Goal: Navigation & Orientation: Find specific page/section

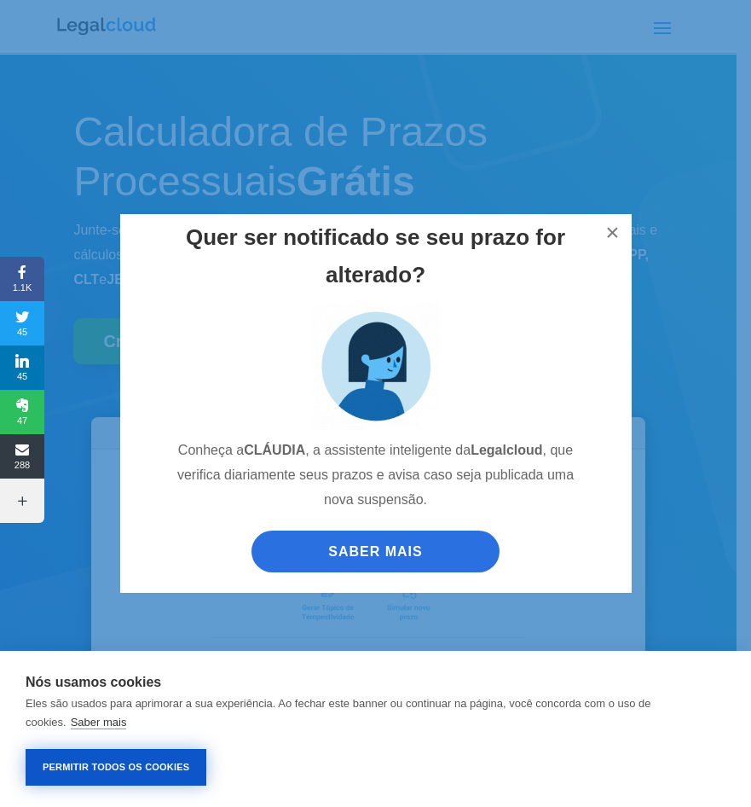
click at [135, 763] on button "Permitir Todos os Cookies" at bounding box center [116, 767] width 181 height 37
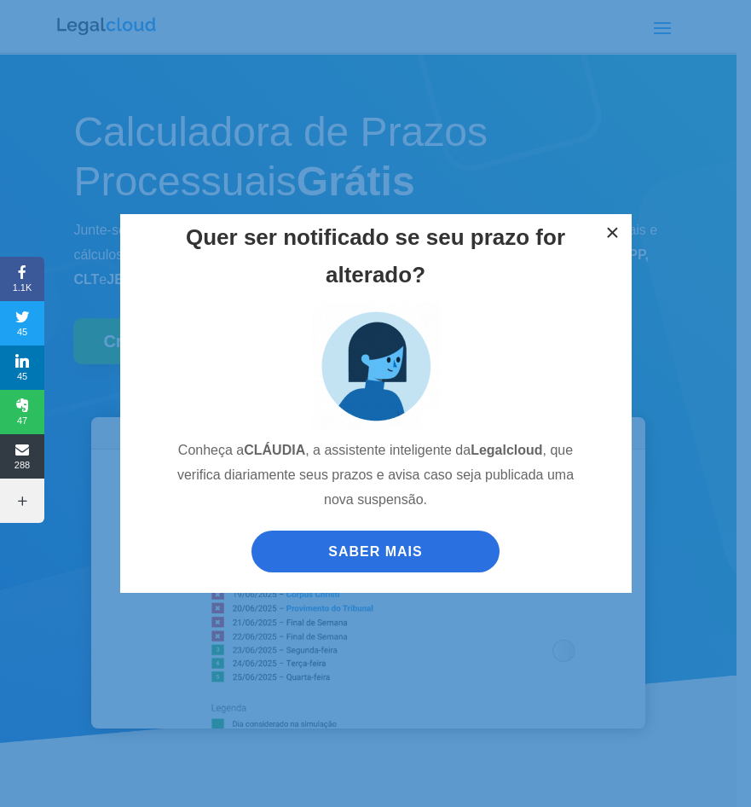
click at [611, 224] on button "×" at bounding box center [613, 233] width 38 height 38
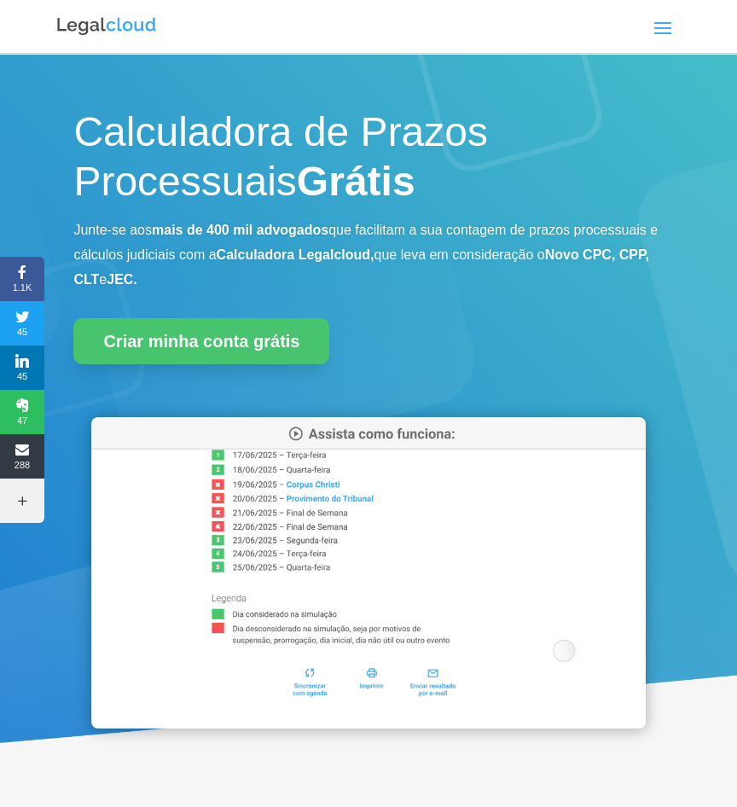
click at [374, 26] on div "Entrar Criar conta grátis Calculadora de Prazos Planos Blog Funcionalidades Cal…" at bounding box center [432, 26] width 498 height 27
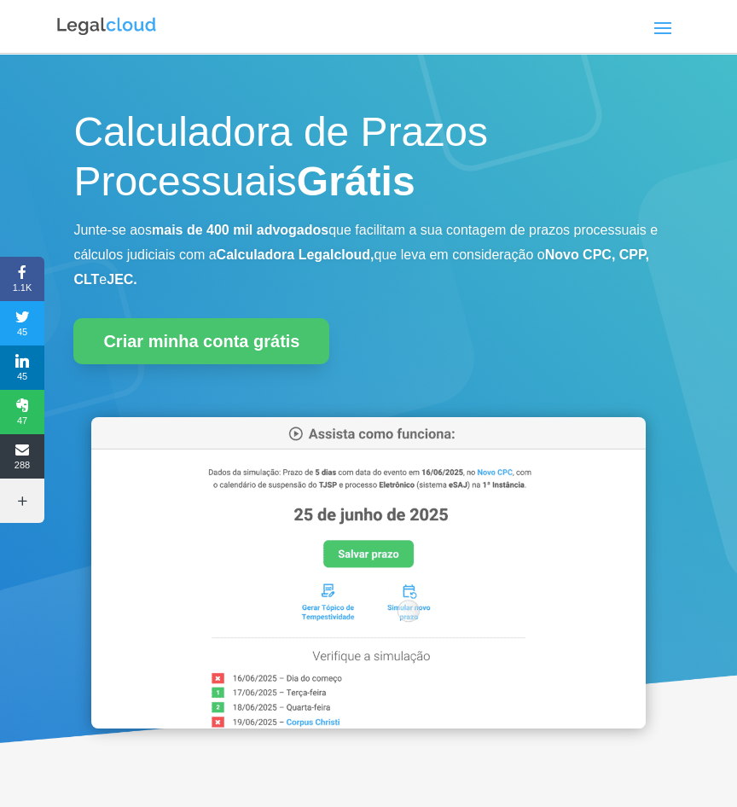
click at [658, 20] on span at bounding box center [662, 27] width 27 height 27
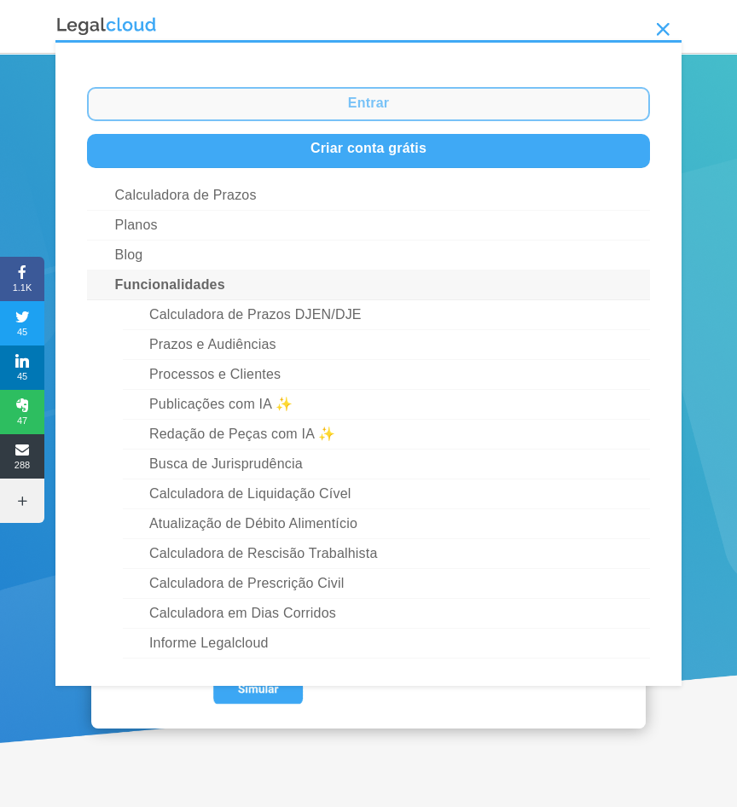
click at [322, 100] on link "Entrar" at bounding box center [369, 104] width 564 height 34
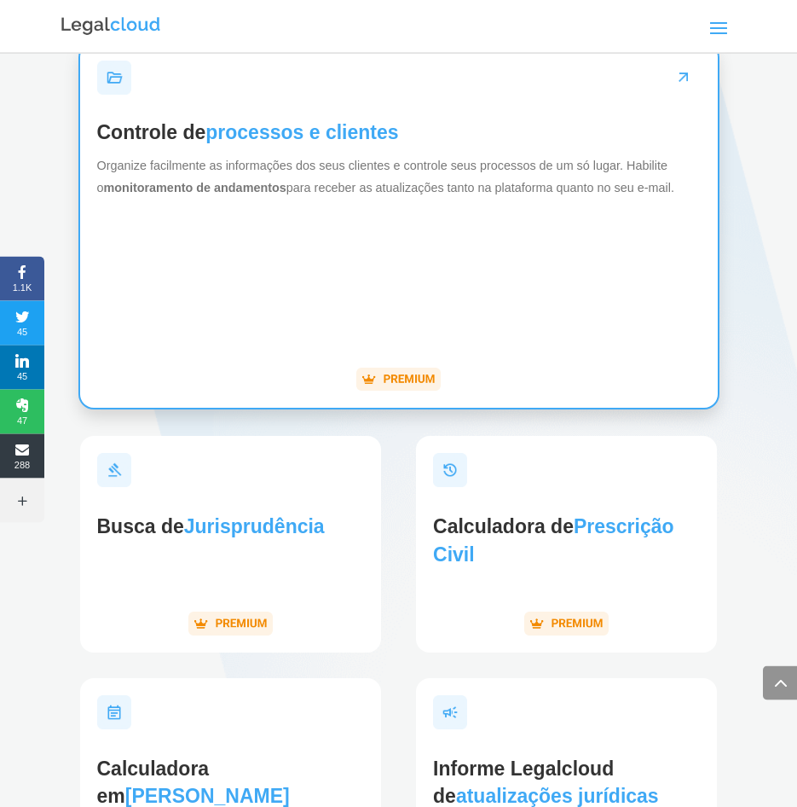
scroll to position [3741, 0]
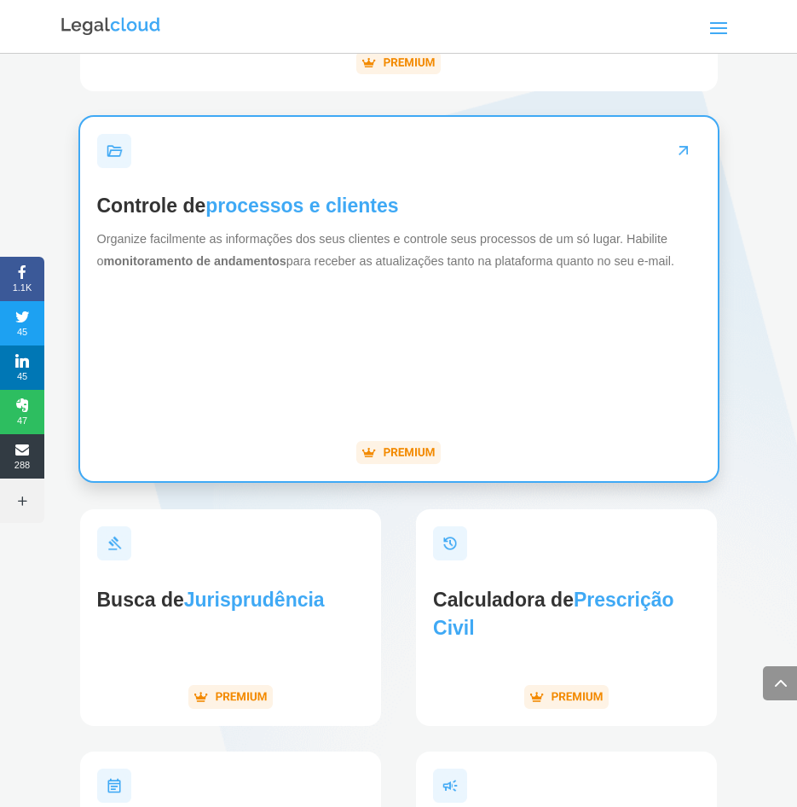
click at [306, 217] on span "processos e clientes" at bounding box center [302, 205] width 193 height 22
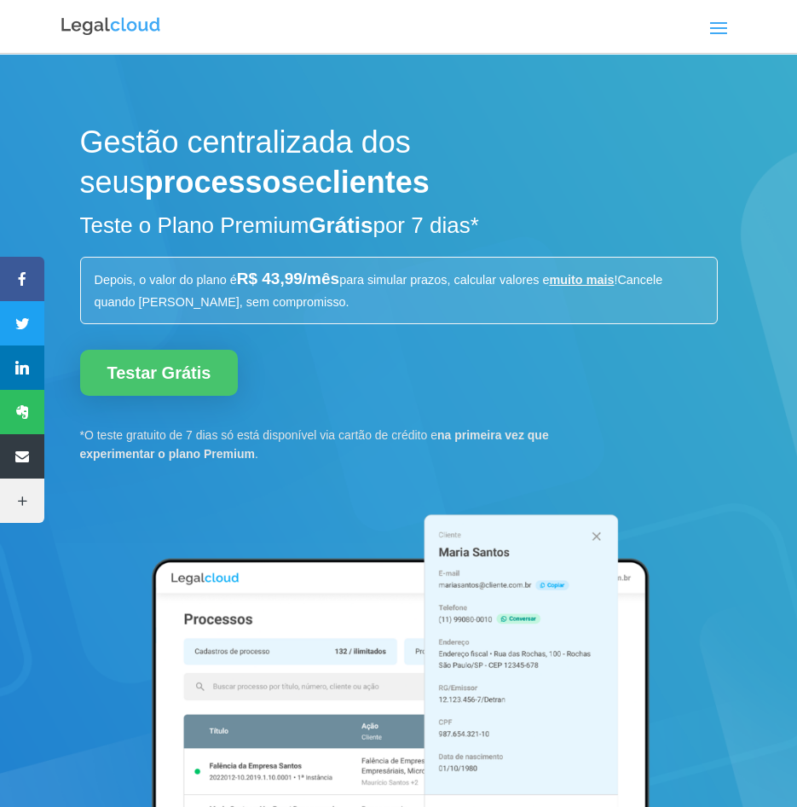
click at [720, 31] on span at bounding box center [718, 27] width 27 height 27
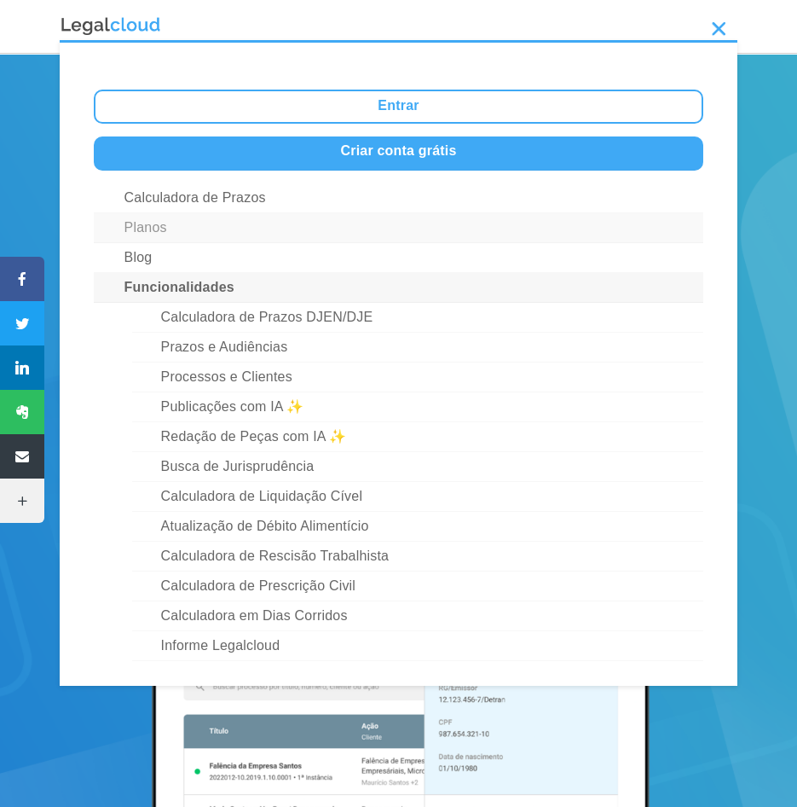
click at [137, 225] on link "Planos" at bounding box center [399, 228] width 610 height 30
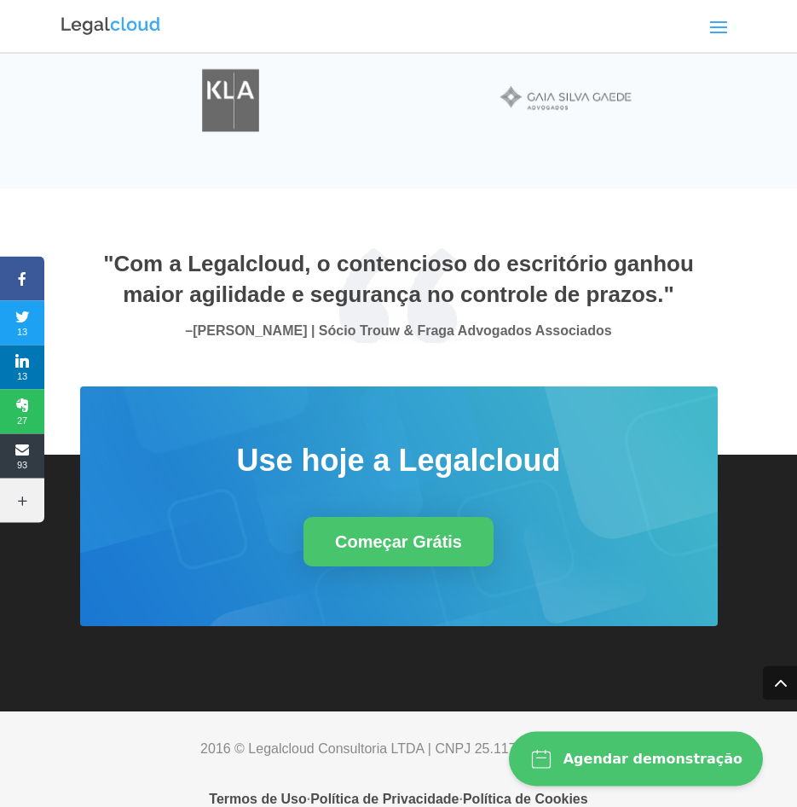
scroll to position [8761, 0]
